Goal: Use online tool/utility: Utilize a website feature to perform a specific function

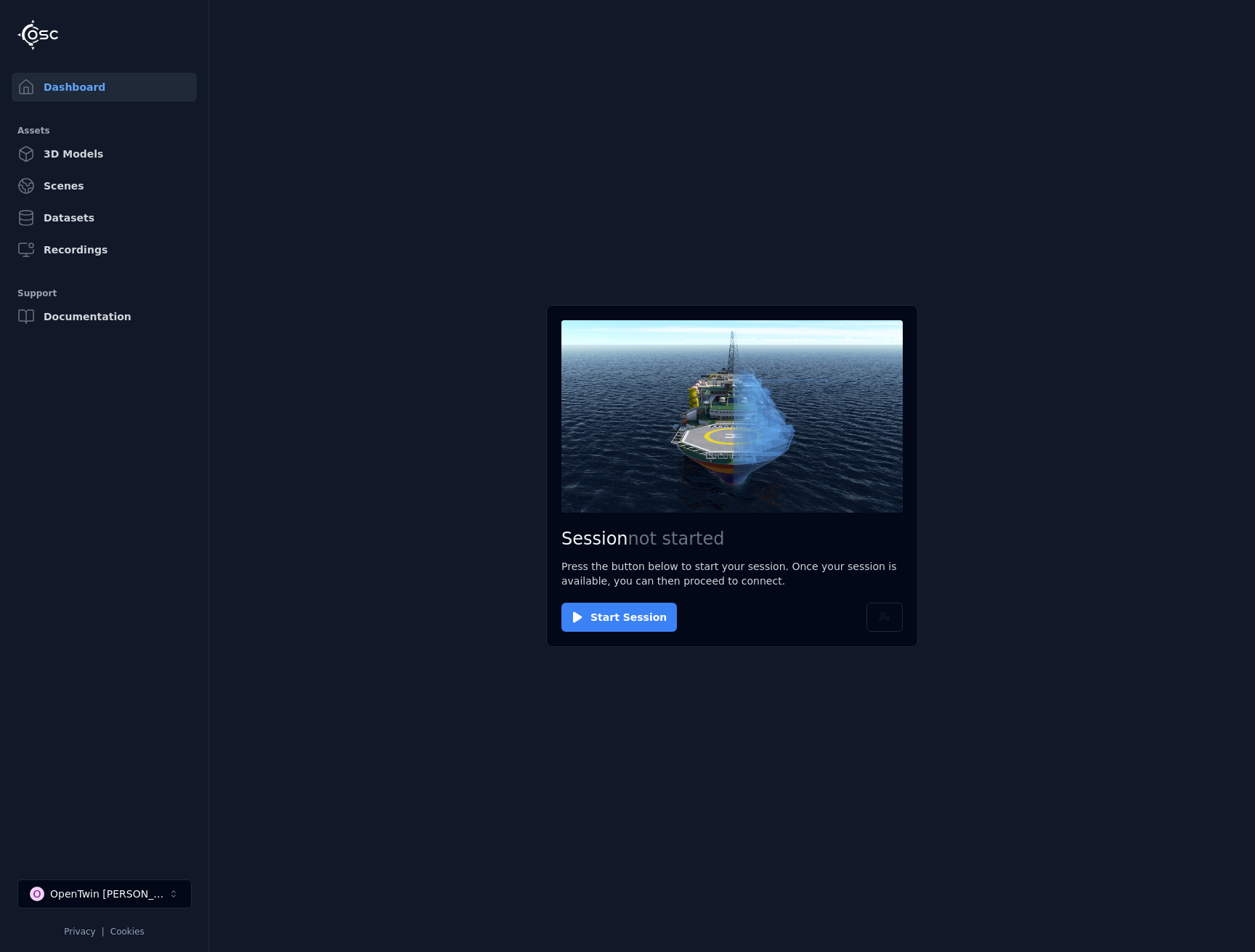
click at [634, 622] on button "Start Session" at bounding box center [619, 617] width 116 height 29
